Goal: Task Accomplishment & Management: Manage account settings

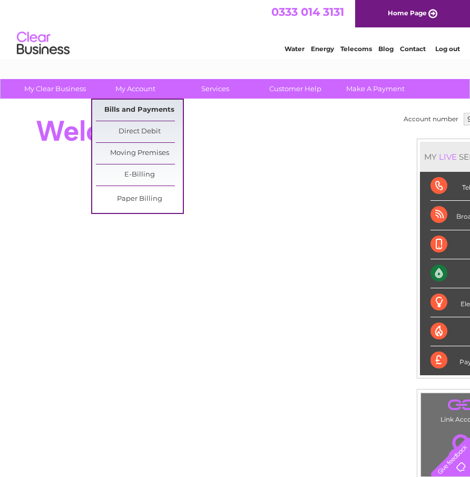
click at [132, 106] on link "Bills and Payments" at bounding box center [139, 110] width 87 height 21
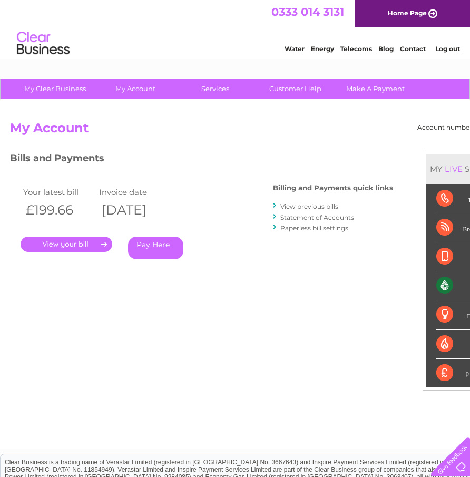
click at [69, 240] on link "." at bounding box center [67, 243] width 92 height 15
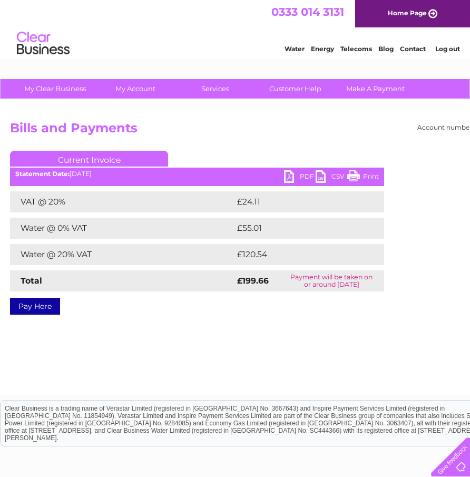
click at [289, 175] on link "PDF" at bounding box center [300, 177] width 32 height 15
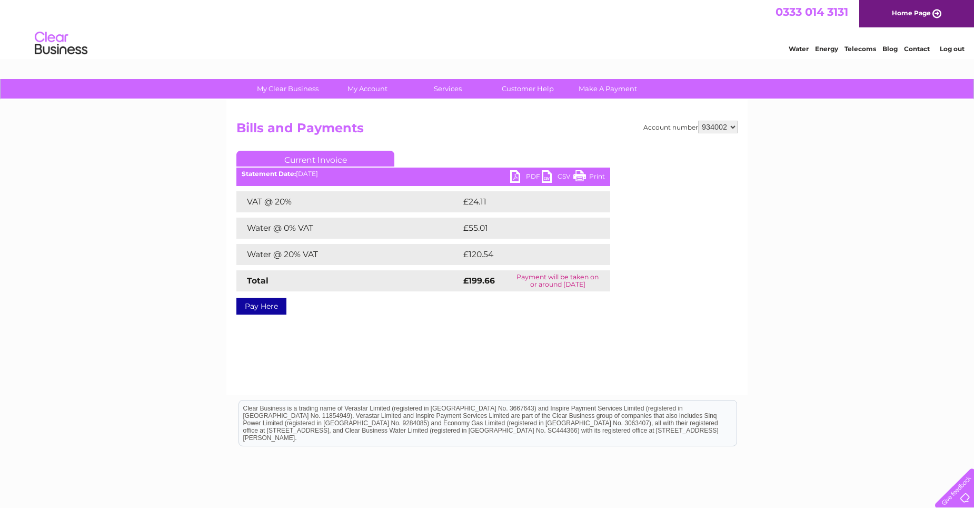
click at [469, 127] on select "934002 937336 937337" at bounding box center [718, 127] width 40 height 13
select select "937337"
click at [469, 121] on select "934002 937336 937337" at bounding box center [718, 127] width 40 height 13
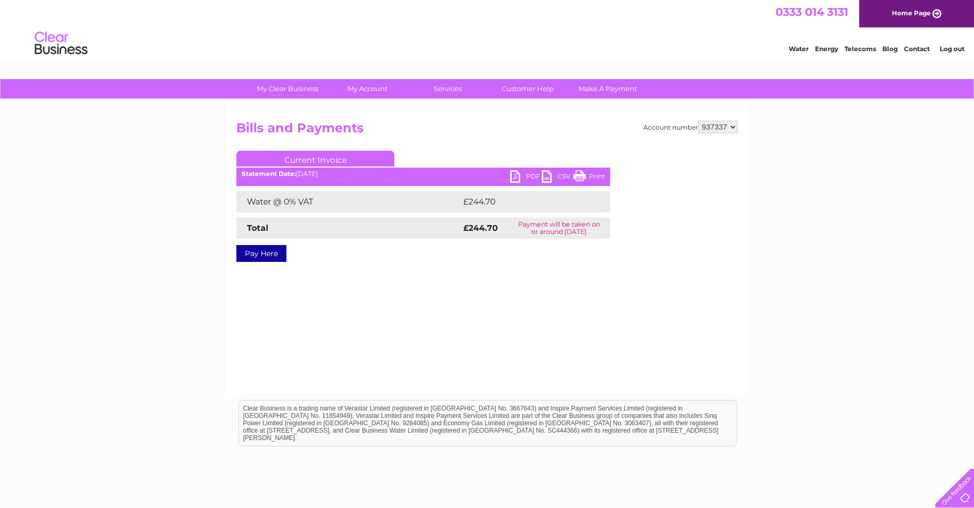
click at [516, 177] on link "PDF" at bounding box center [526, 177] width 32 height 15
